Goal: Check status: Check status

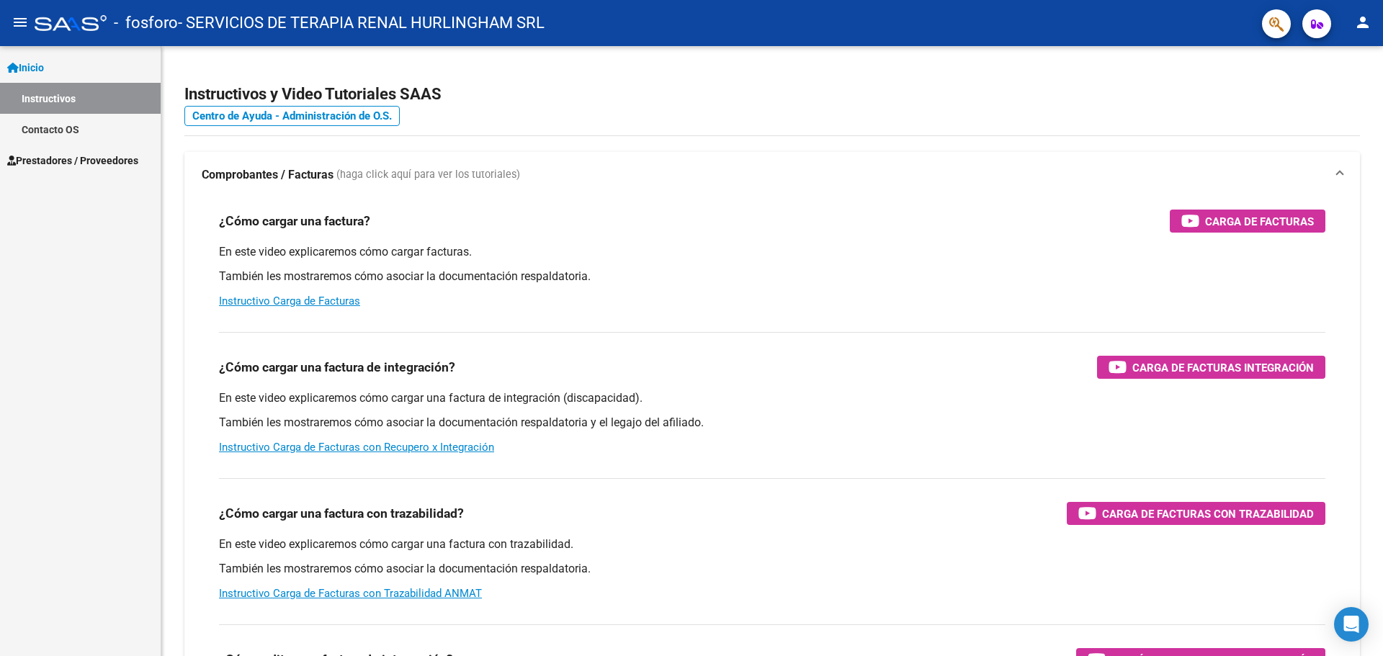
click at [89, 163] on span "Prestadores / Proveedores" at bounding box center [72, 161] width 131 height 16
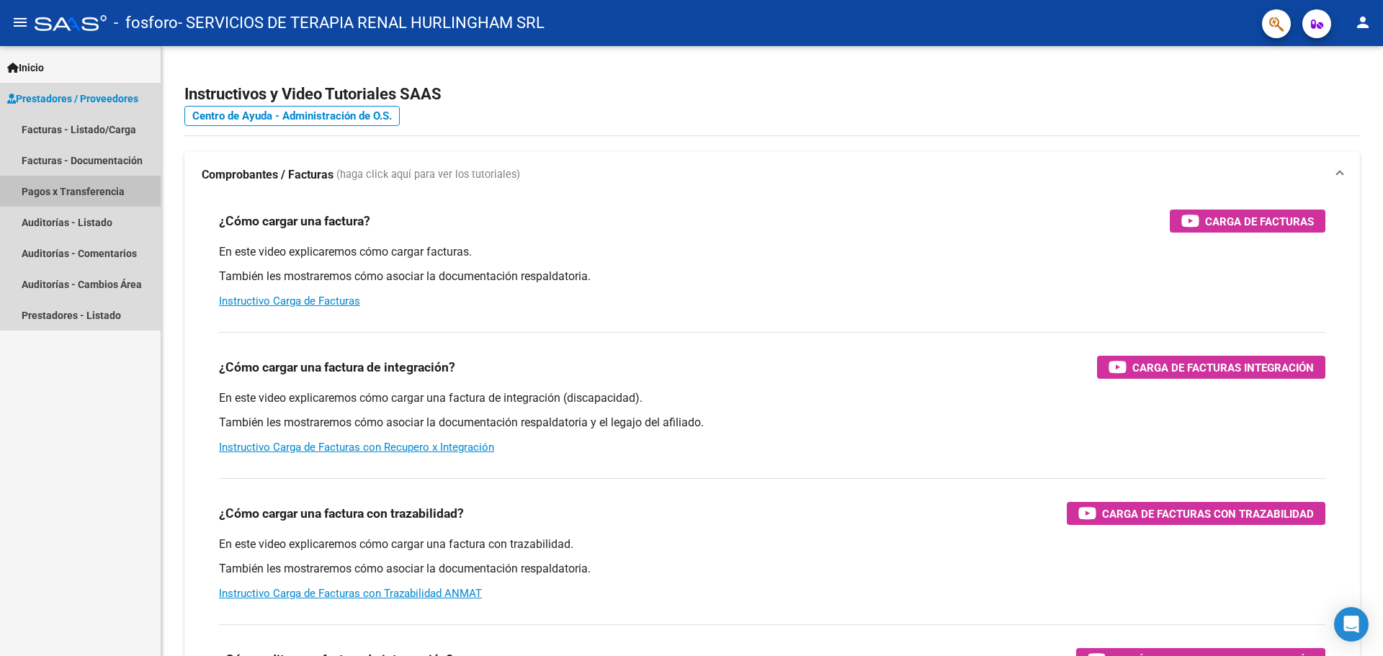
click at [80, 189] on link "Pagos x Transferencia" at bounding box center [80, 191] width 161 height 31
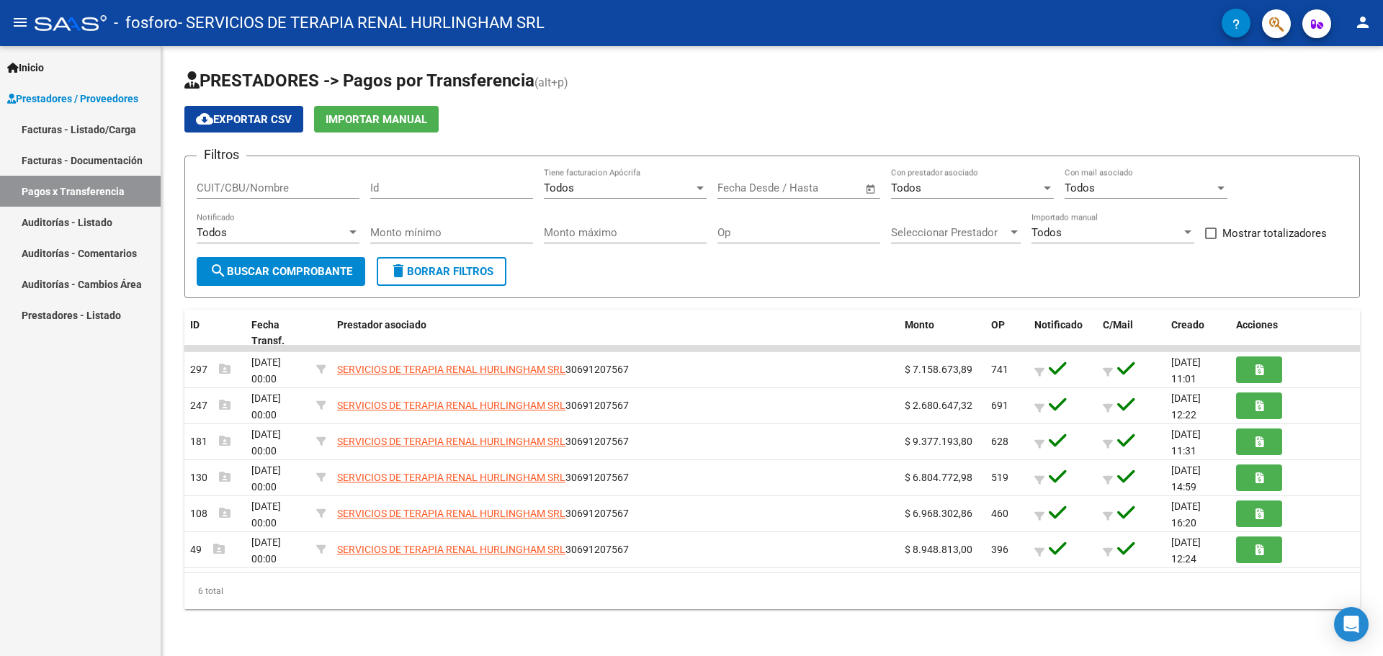
drag, startPoint x: 275, startPoint y: 272, endPoint x: 282, endPoint y: 261, distance: 14.0
click at [275, 272] on span "search Buscar Comprobante" at bounding box center [281, 271] width 143 height 13
click at [241, 190] on input "CUIT/CBU/Nombre" at bounding box center [278, 188] width 163 height 13
type input "30691207567"
drag, startPoint x: 264, startPoint y: 273, endPoint x: 264, endPoint y: 238, distance: 34.6
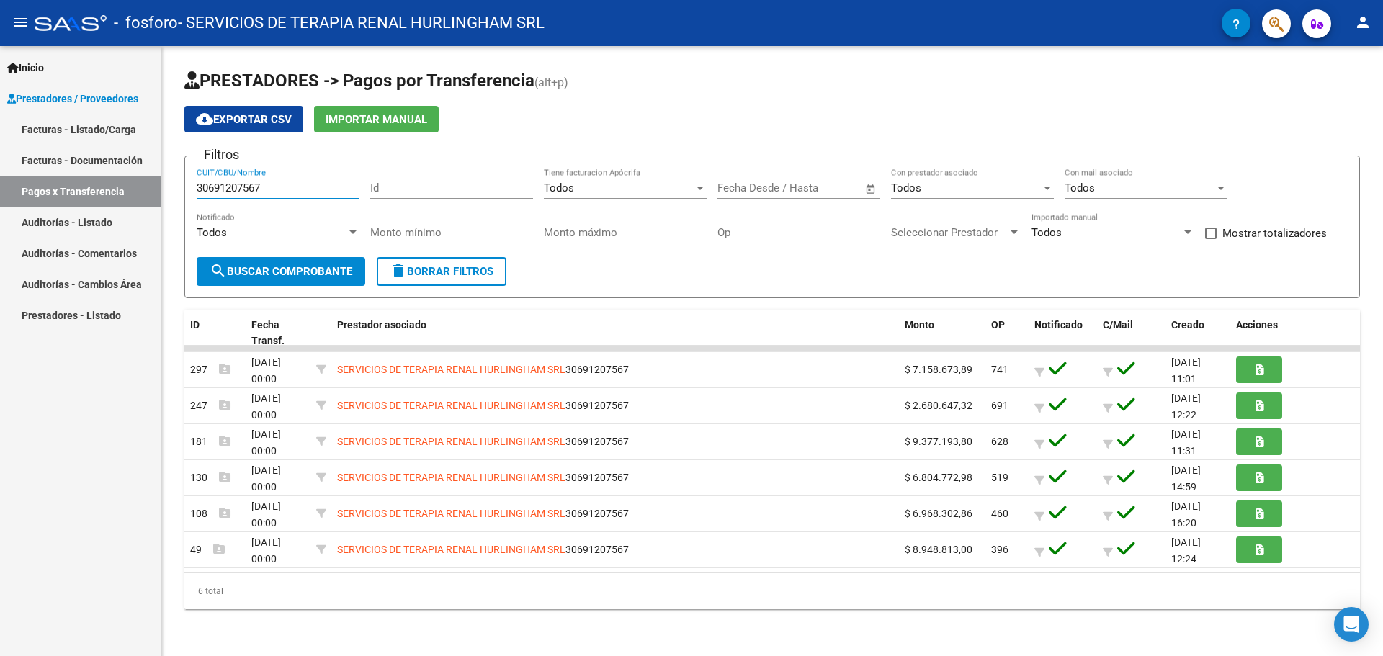
click at [265, 272] on span "search Buscar Comprobante" at bounding box center [281, 271] width 143 height 13
drag, startPoint x: 454, startPoint y: 316, endPoint x: 470, endPoint y: 287, distance: 32.9
click at [459, 315] on datatable-header-cell "Prestador asociado" at bounding box center [615, 334] width 568 height 48
